Goal: Information Seeking & Learning: Understand process/instructions

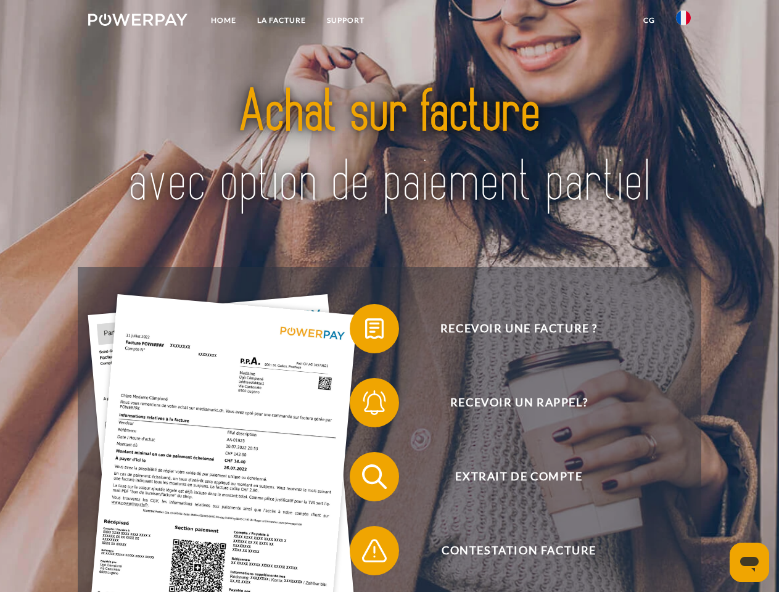
click at [138, 22] on img at bounding box center [137, 20] width 99 height 12
click at [684, 22] on img at bounding box center [683, 17] width 15 height 15
click at [649, 20] on link "CG" at bounding box center [649, 20] width 33 height 22
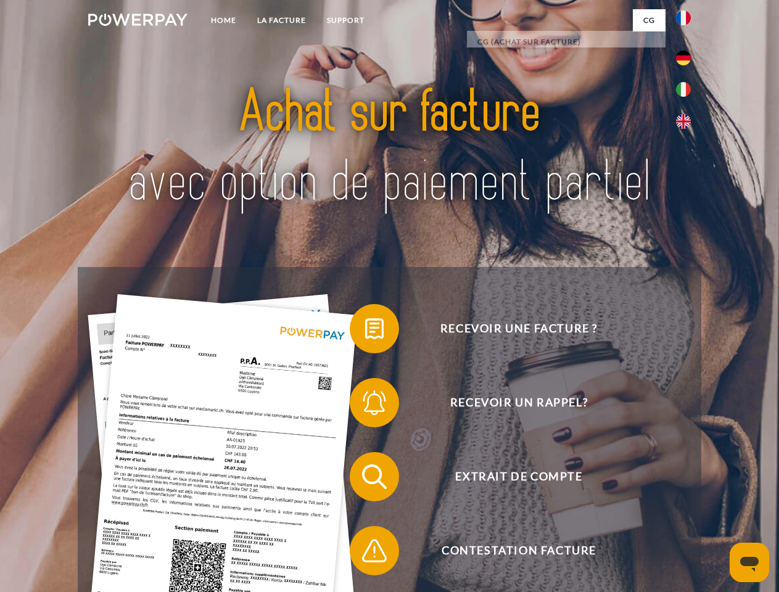
click at [365, 331] on span at bounding box center [356, 329] width 62 height 62
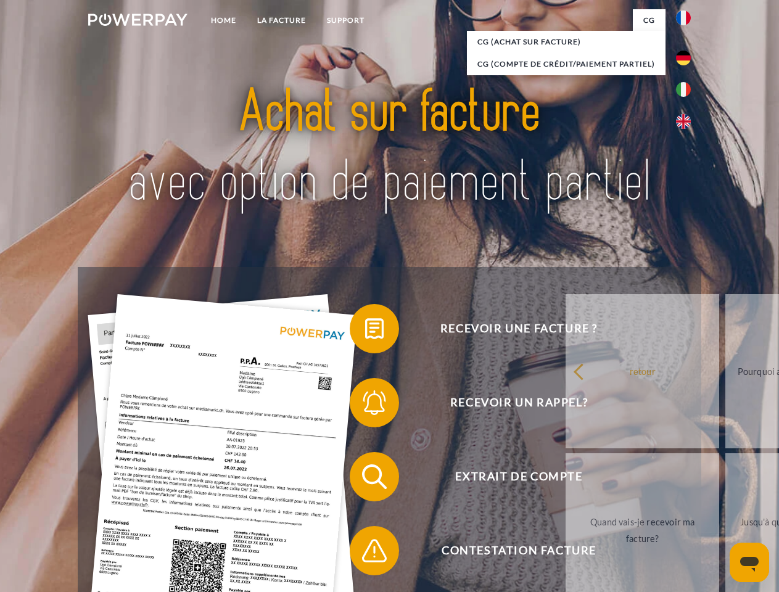
click at [365, 405] on span at bounding box center [356, 403] width 62 height 62
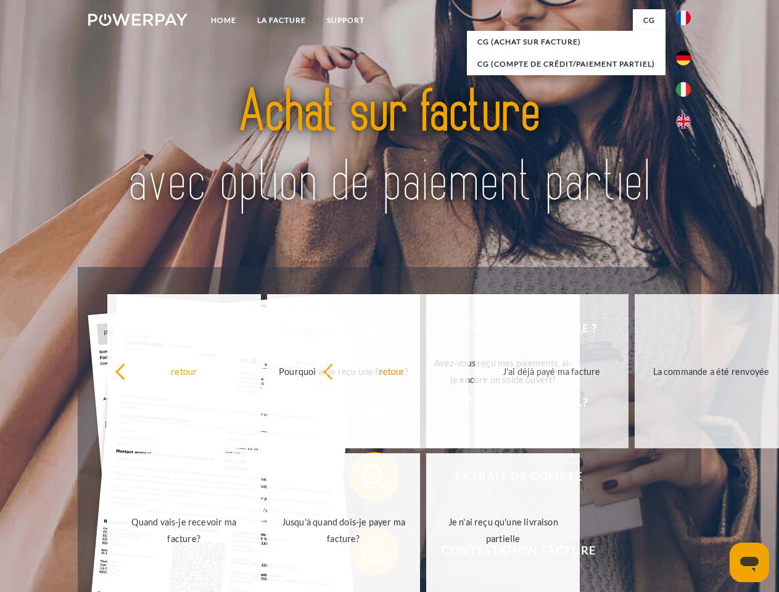
click at [365, 553] on span at bounding box center [356, 551] width 62 height 62
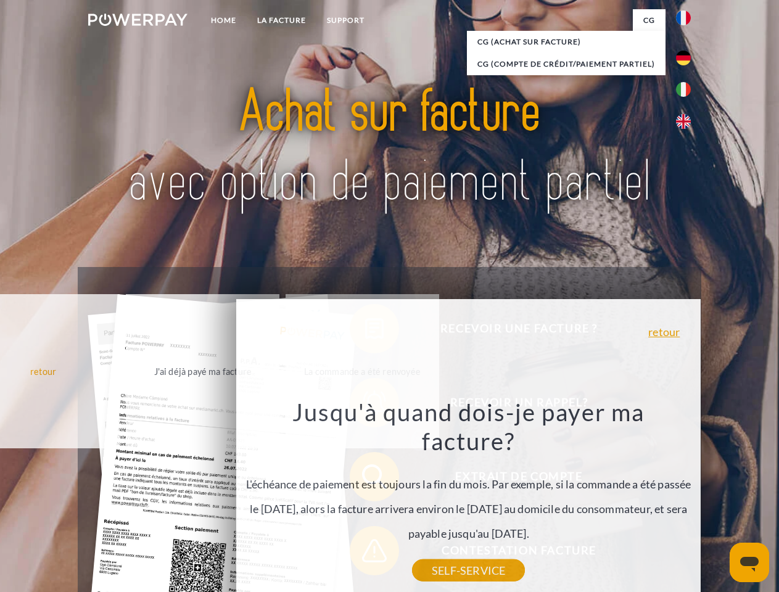
click at [750, 563] on icon "Ouvrir la fenêtre de messagerie" at bounding box center [749, 564] width 19 height 15
